Goal: Task Accomplishment & Management: Use online tool/utility

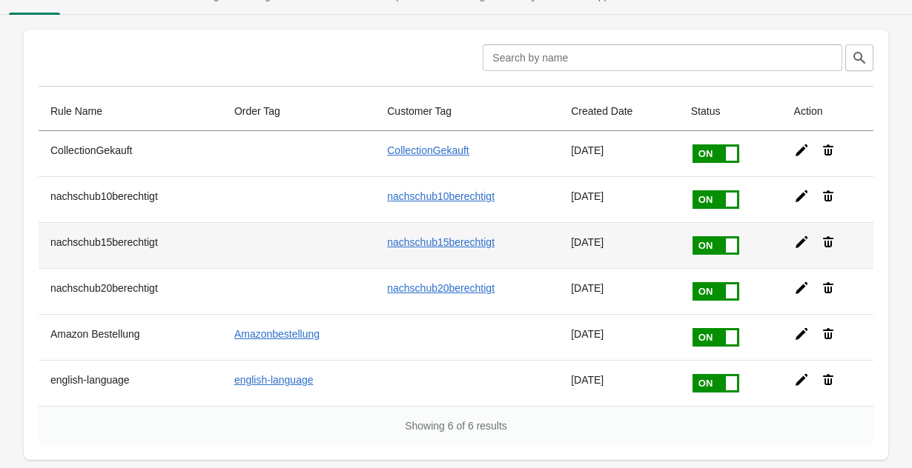
scroll to position [27, 0]
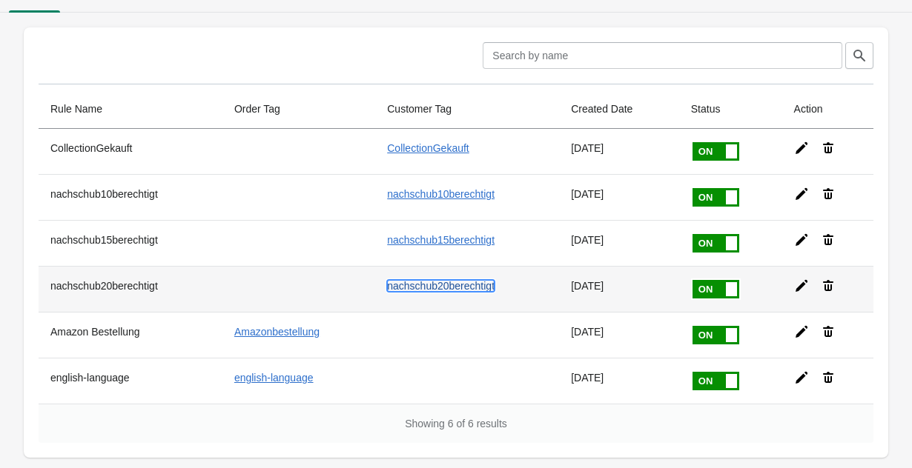
click at [425, 287] on link "nachschub20berechtigt" at bounding box center [440, 286] width 107 height 12
click at [803, 285] on icon at bounding box center [801, 286] width 12 height 12
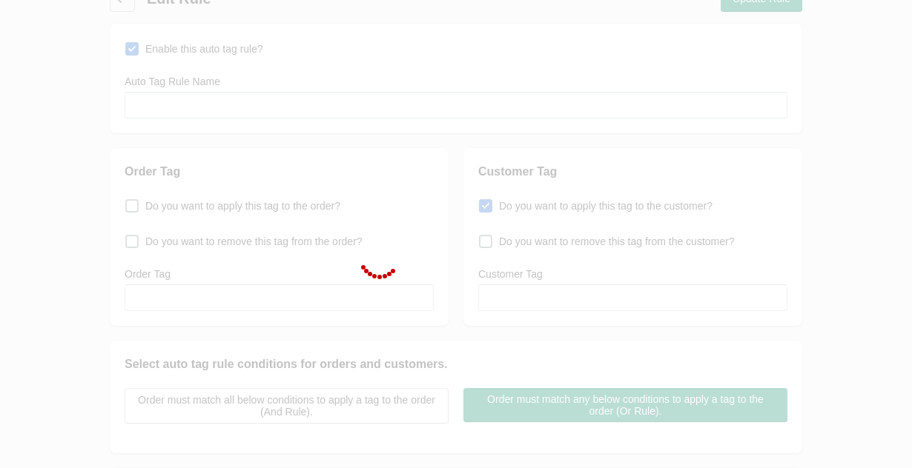
type input "nachschub20berechtigt"
checkbox input "true"
type input "nachschub20berechtigt"
select select "2"
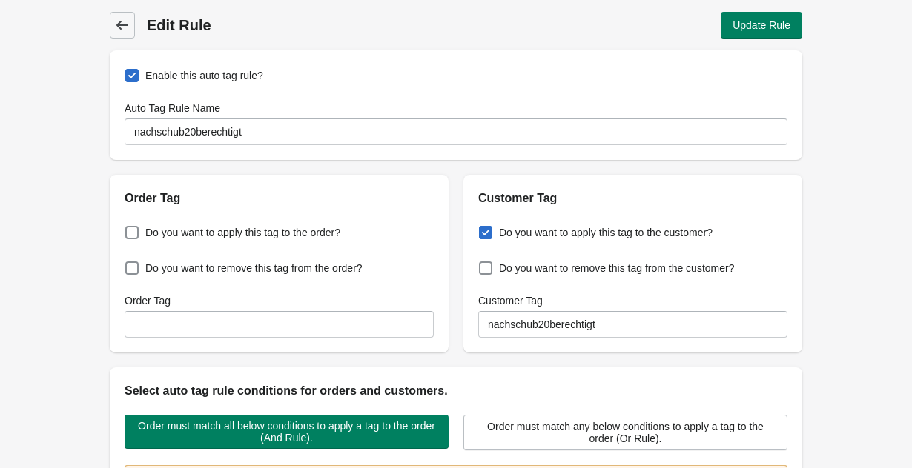
click at [114, 26] on span "Back" at bounding box center [122, 25] width 21 height 21
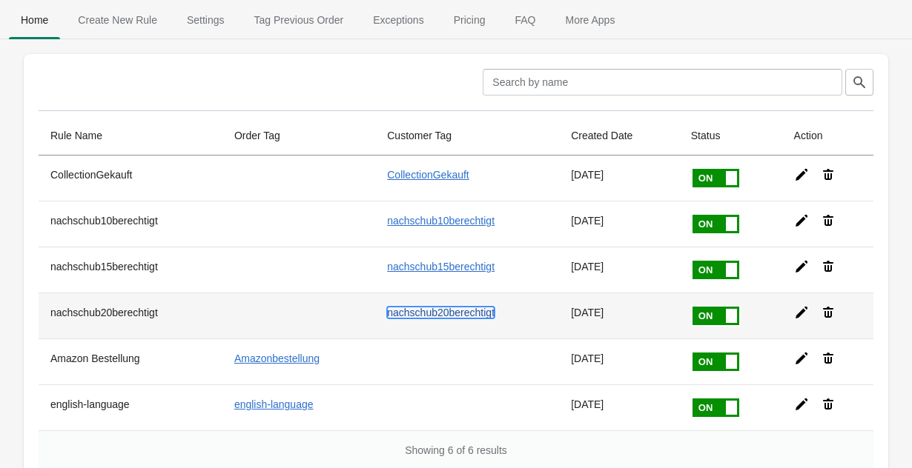
click at [418, 311] on link "nachschub20berechtigt" at bounding box center [440, 313] width 107 height 12
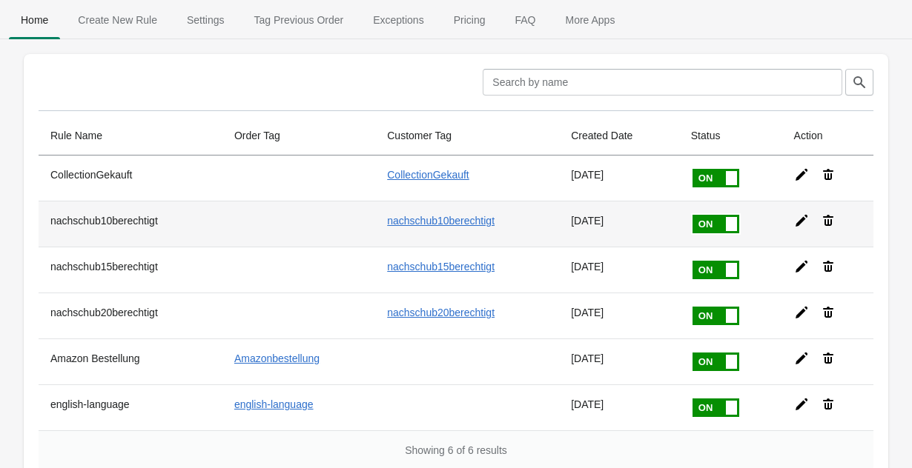
click at [804, 219] on icon at bounding box center [801, 221] width 12 height 12
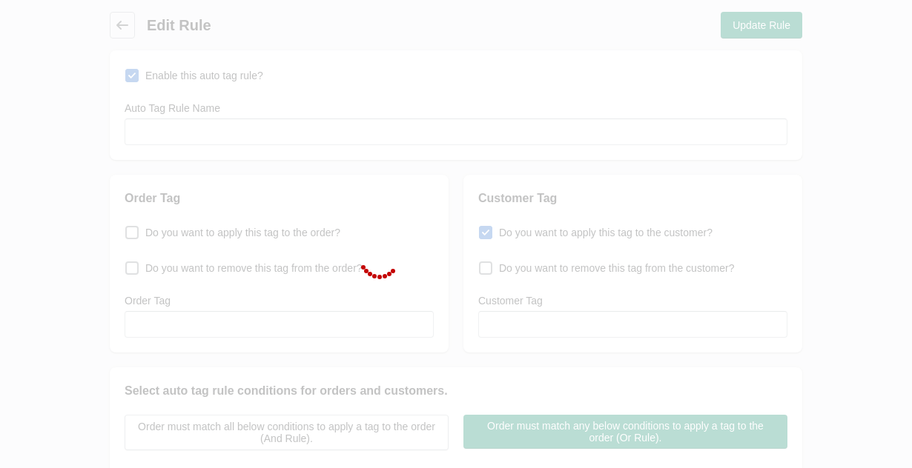
type input "nachschub10berechtigt"
checkbox input "true"
type input "nachschub10berechtigt"
select select "46"
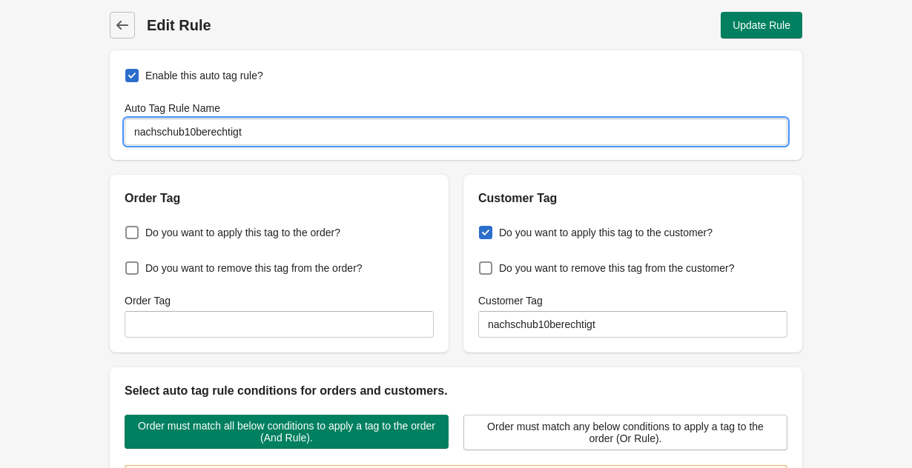
drag, startPoint x: 276, startPoint y: 130, endPoint x: 109, endPoint y: 130, distance: 167.5
click at [110, 130] on div "Enable this auto tag rule? Auto Tag Rule Name nachschub10berechtigt" at bounding box center [456, 105] width 692 height 110
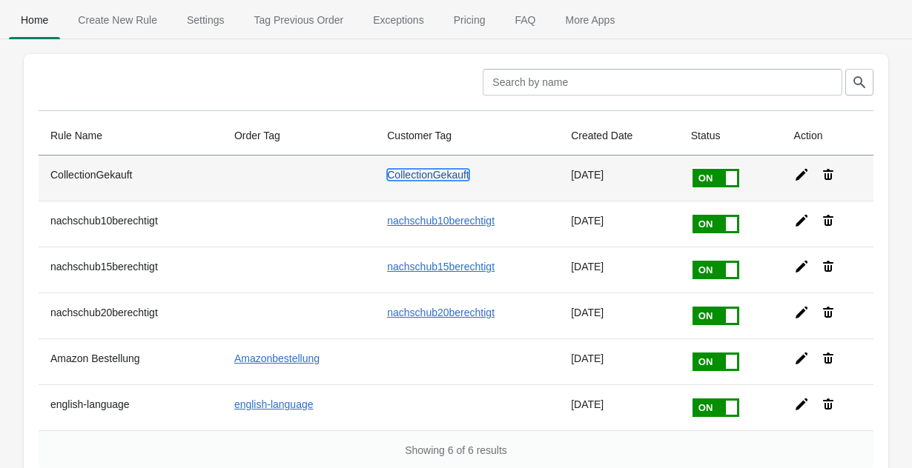
click at [411, 172] on link "CollectionGekauft" at bounding box center [428, 175] width 82 height 12
click at [802, 174] on icon at bounding box center [801, 175] width 12 height 12
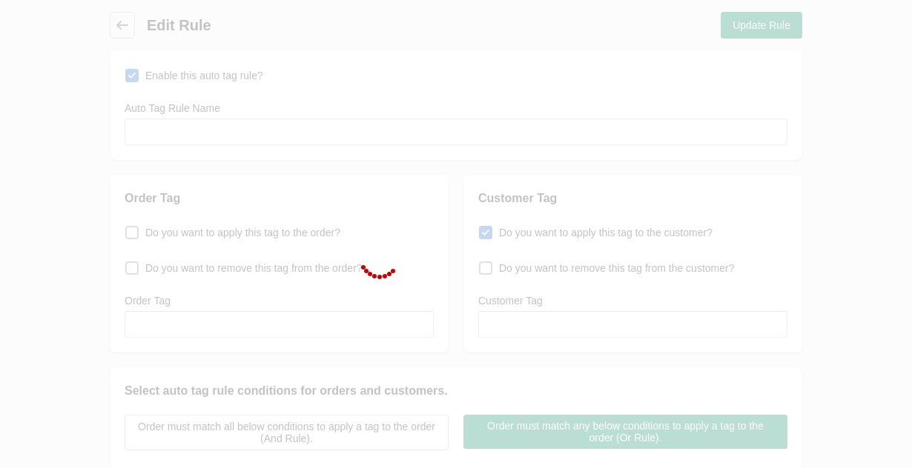
type input "CollectionGekauft"
checkbox input "true"
type input "CollectionGekauft"
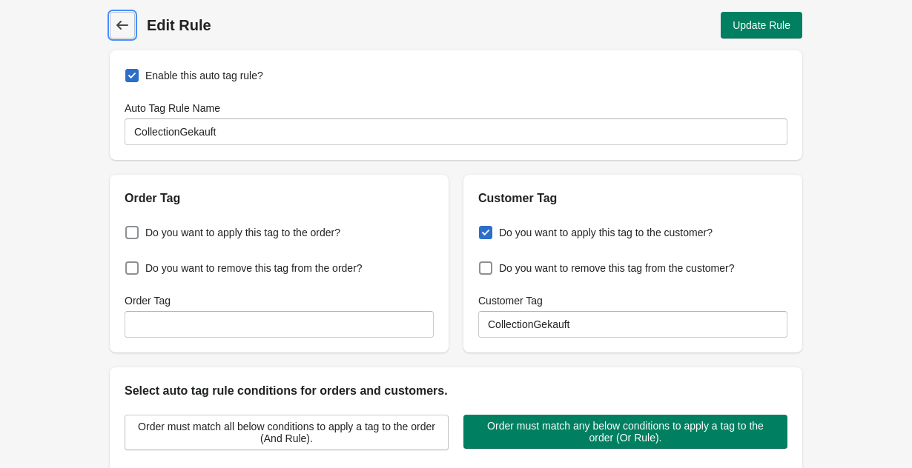
click at [118, 18] on icon at bounding box center [122, 25] width 15 height 15
